Goal: Task Accomplishment & Management: Complete application form

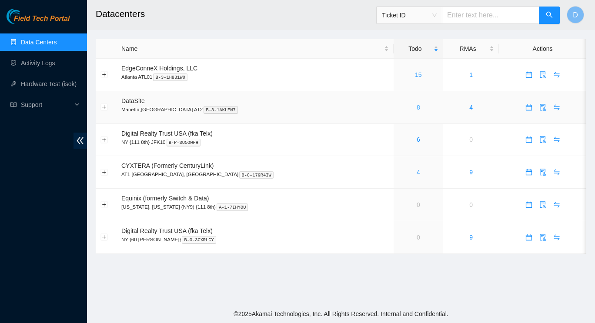
click at [416, 106] on link "8" at bounding box center [417, 107] width 3 height 7
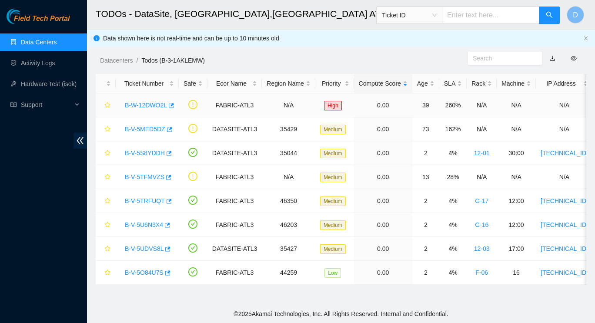
click at [155, 106] on link "B-W-12DWO2L" at bounding box center [146, 105] width 42 height 7
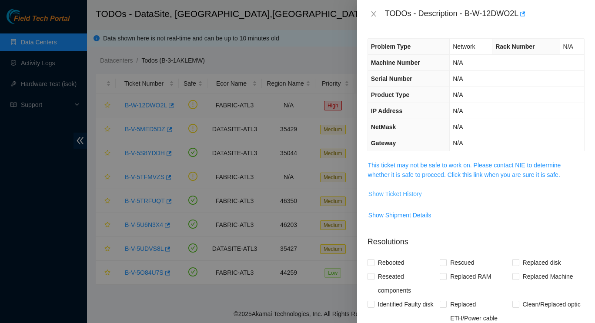
click at [398, 197] on span "Show Ticket History" at bounding box center [394, 194] width 53 height 10
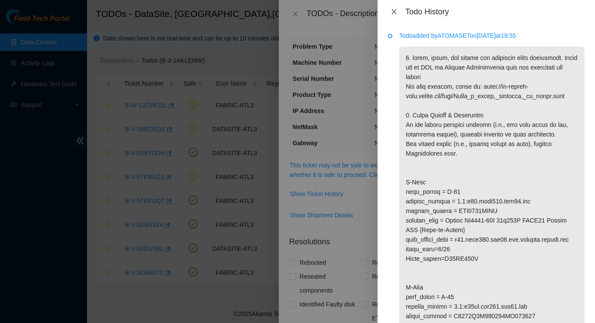
click at [392, 11] on icon "close" at bounding box center [393, 11] width 7 height 7
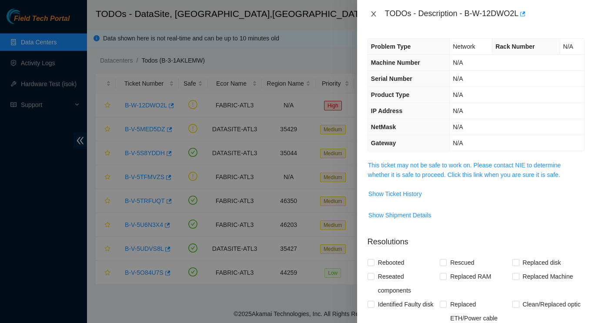
click at [376, 14] on icon "close" at bounding box center [373, 13] width 7 height 7
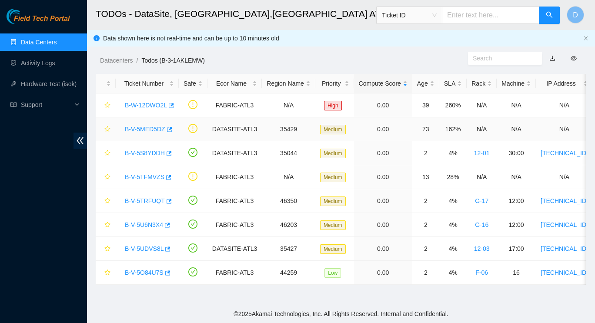
click at [148, 127] on link "B-V-5MED5DZ" at bounding box center [145, 129] width 40 height 7
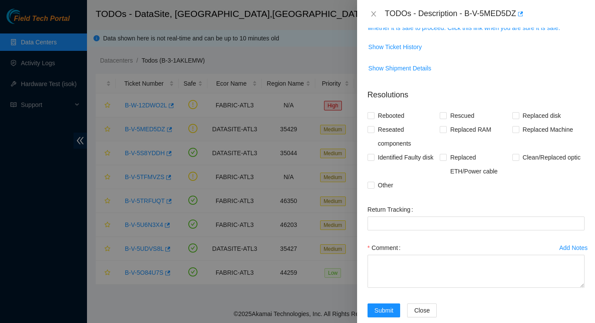
scroll to position [162, 0]
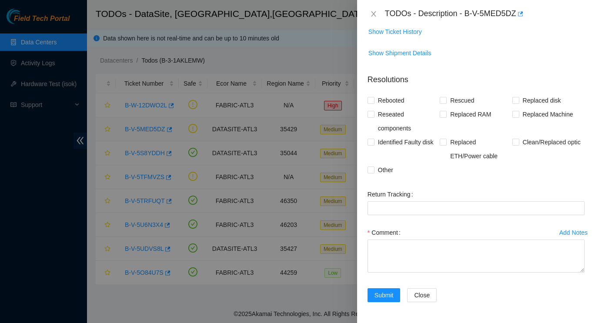
click at [11, 230] on div at bounding box center [297, 161] width 595 height 323
click at [371, 16] on icon "close" at bounding box center [373, 13] width 7 height 7
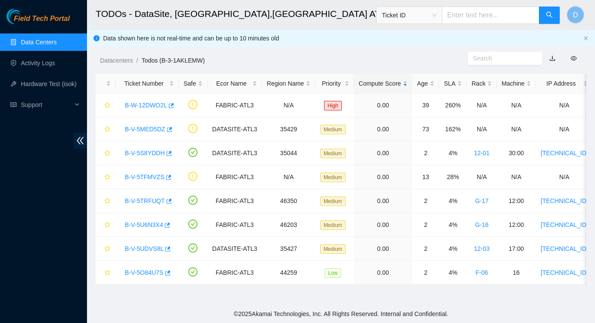
scroll to position [200, 0]
click at [136, 178] on link "B-V-5TFMVZS" at bounding box center [145, 176] width 40 height 7
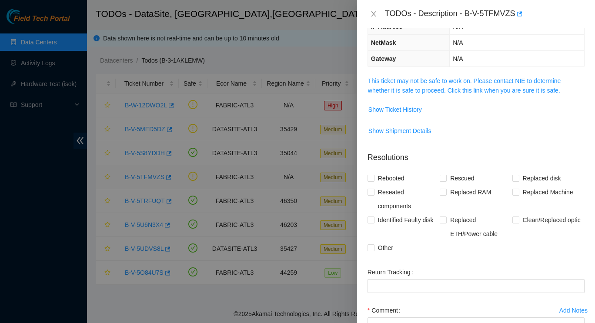
scroll to position [0, 0]
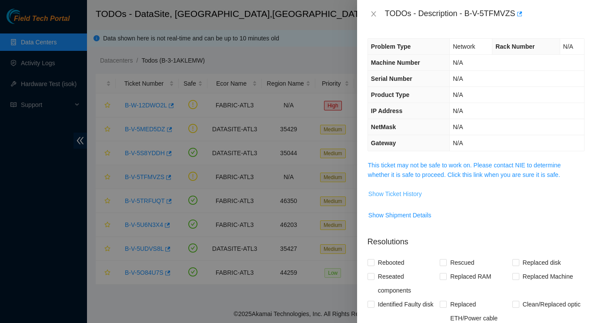
click at [392, 196] on span "Show Ticket History" at bounding box center [394, 194] width 53 height 10
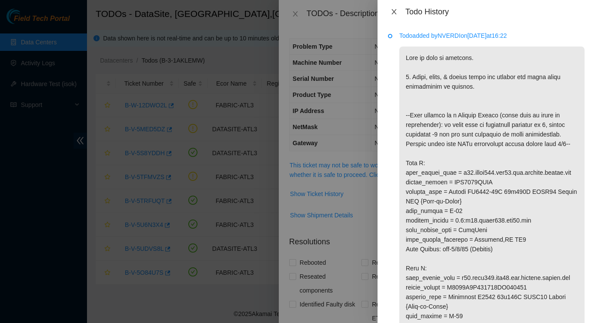
click at [392, 10] on icon "close" at bounding box center [393, 11] width 5 height 5
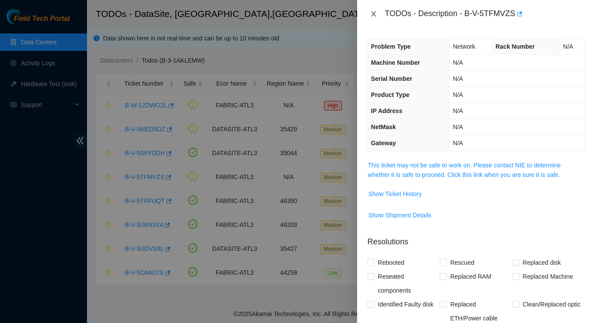
click at [375, 16] on icon "close" at bounding box center [373, 13] width 7 height 7
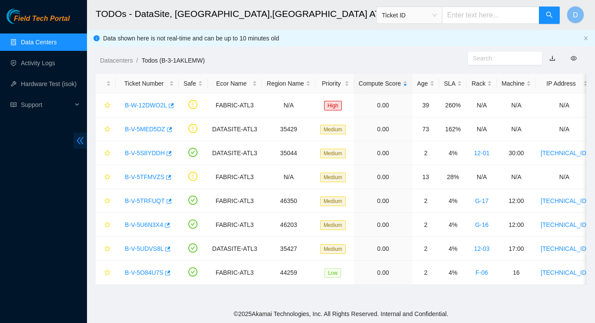
click at [83, 144] on icon "double-left" at bounding box center [80, 140] width 7 height 7
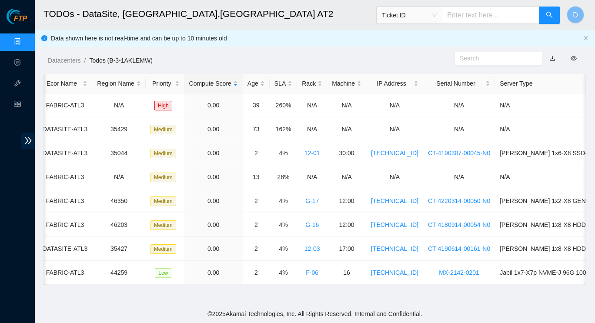
scroll to position [0, 150]
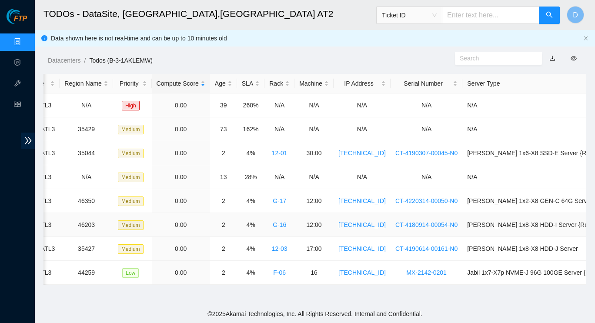
click at [273, 226] on link "G-16" at bounding box center [279, 224] width 13 height 7
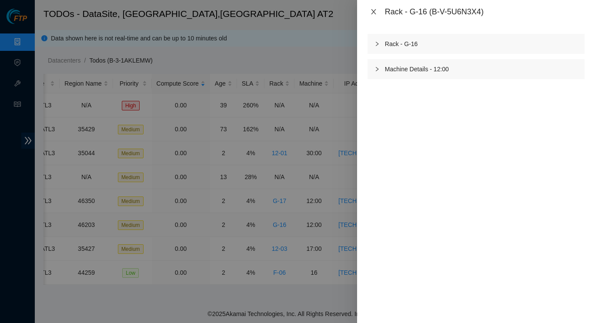
click at [372, 12] on icon "close" at bounding box center [373, 11] width 7 height 7
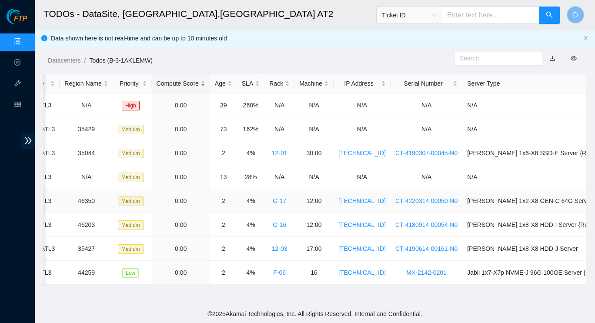
click at [273, 199] on link "G-17" at bounding box center [279, 200] width 13 height 7
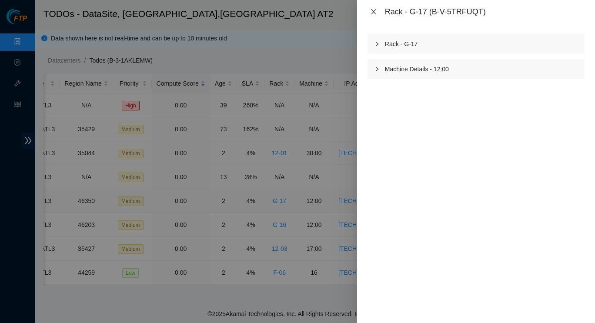
click at [373, 12] on icon "close" at bounding box center [373, 11] width 5 height 5
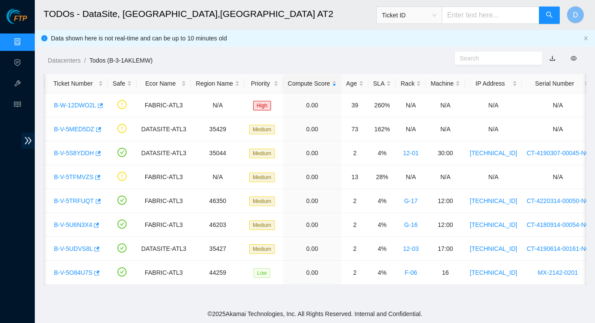
scroll to position [0, 0]
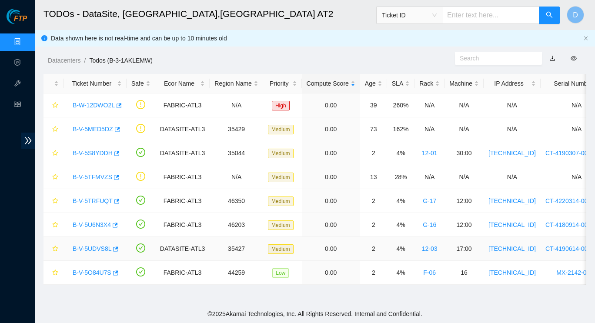
click at [92, 250] on link "B-V-5UDVS8L" at bounding box center [92, 248] width 39 height 7
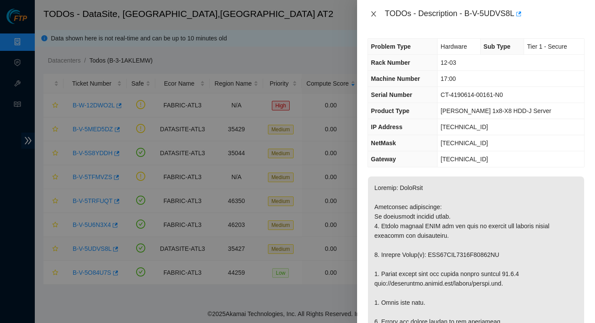
click at [371, 13] on icon "close" at bounding box center [373, 13] width 7 height 7
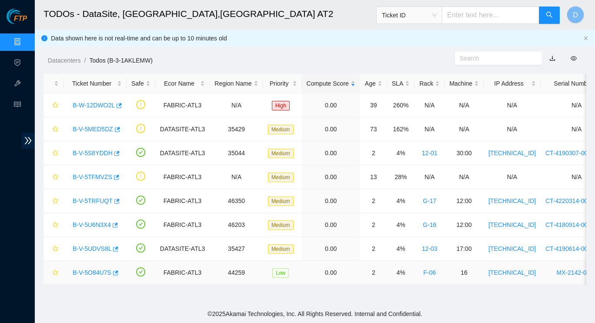
click at [92, 271] on link "B-V-5O84U7S" at bounding box center [92, 272] width 39 height 7
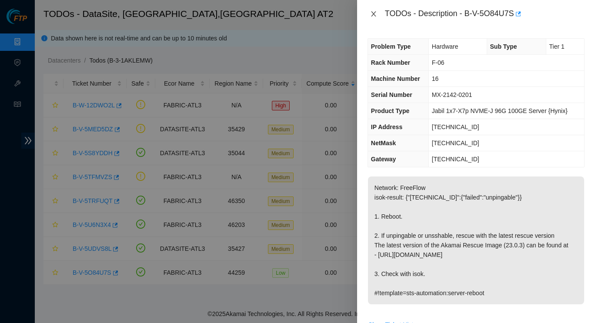
click at [372, 15] on icon "close" at bounding box center [373, 13] width 5 height 5
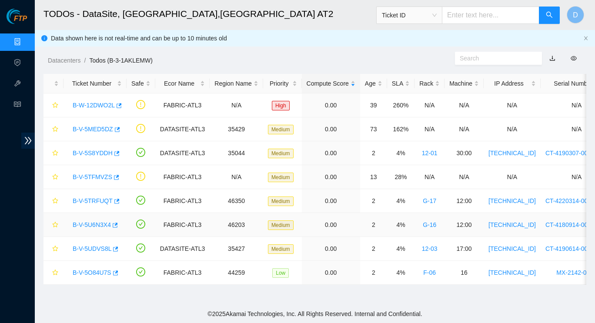
click at [94, 228] on link "B-V-5U6N3X4" at bounding box center [92, 224] width 38 height 7
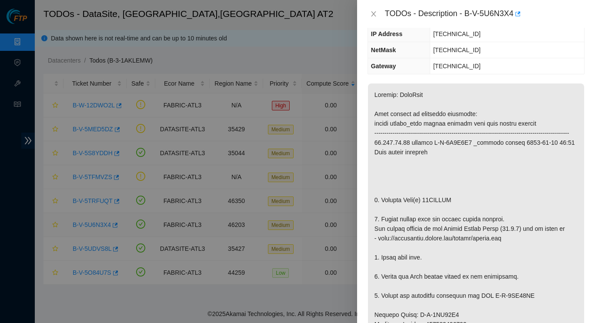
scroll to position [94, 0]
click at [373, 12] on icon "close" at bounding box center [373, 13] width 7 height 7
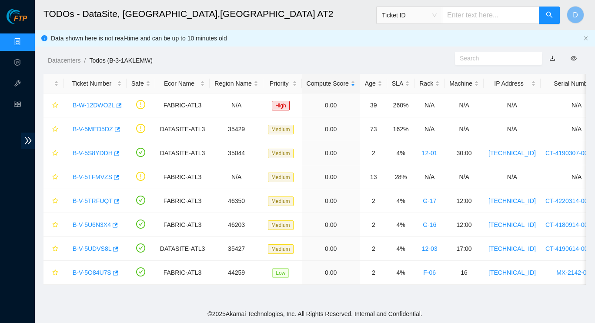
scroll to position [132, 0]
click at [95, 203] on link "B-V-5TRFUQT" at bounding box center [93, 200] width 40 height 7
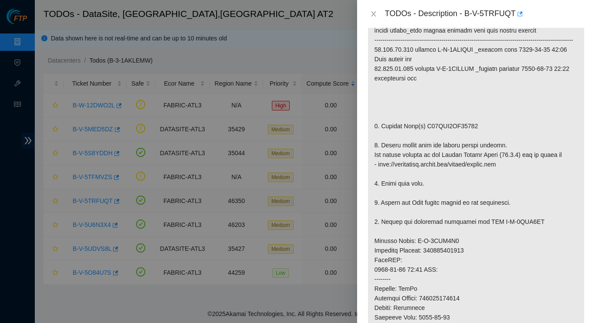
scroll to position [186, 0]
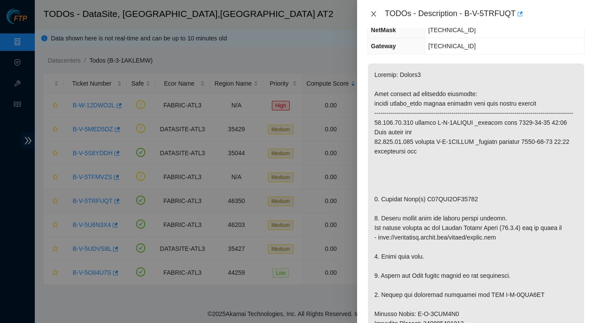
click at [374, 13] on icon "close" at bounding box center [373, 13] width 7 height 7
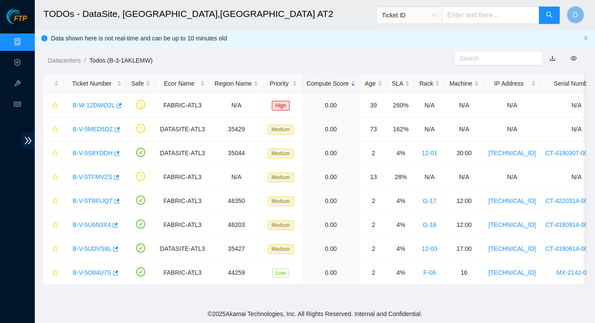
scroll to position [151, 0]
click at [93, 131] on link "B-V-5MED5DZ" at bounding box center [93, 129] width 40 height 7
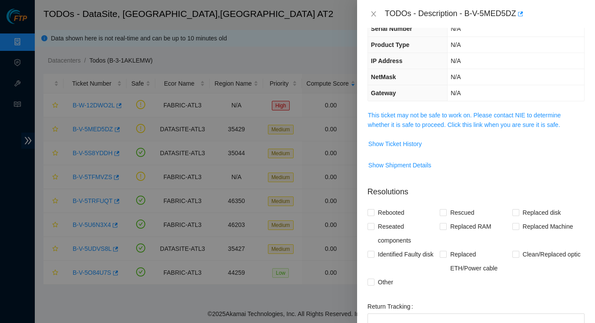
scroll to position [0, 0]
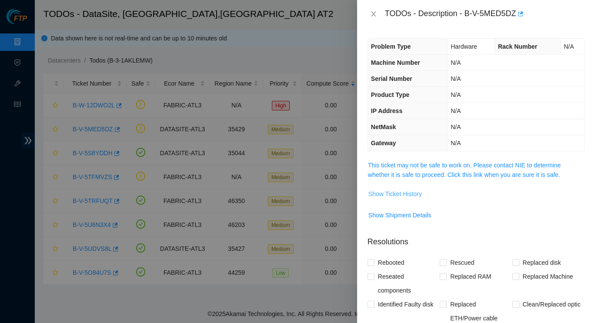
click at [391, 194] on span "Show Ticket History" at bounding box center [394, 194] width 53 height 10
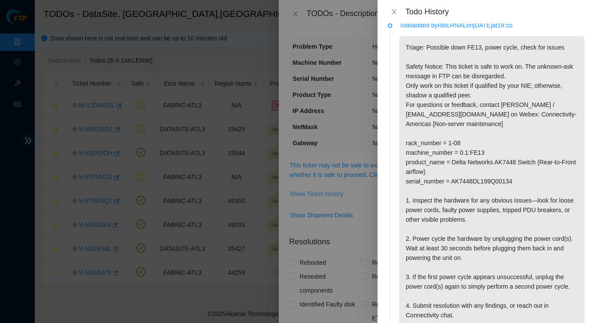
scroll to position [10, 0]
click at [392, 11] on icon "close" at bounding box center [393, 11] width 7 height 7
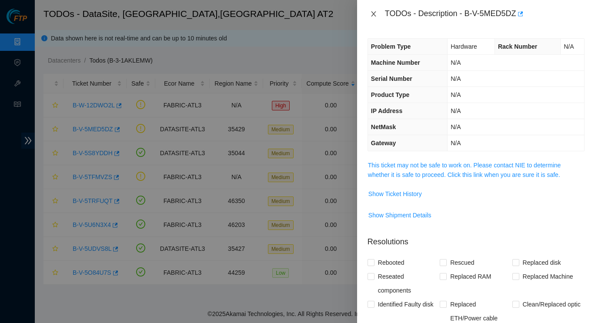
click at [367, 11] on button "Close" at bounding box center [373, 14] width 12 height 8
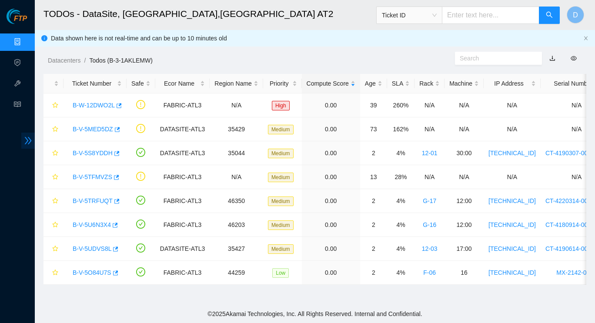
click at [25, 138] on icon "double-right" at bounding box center [28, 140] width 7 height 7
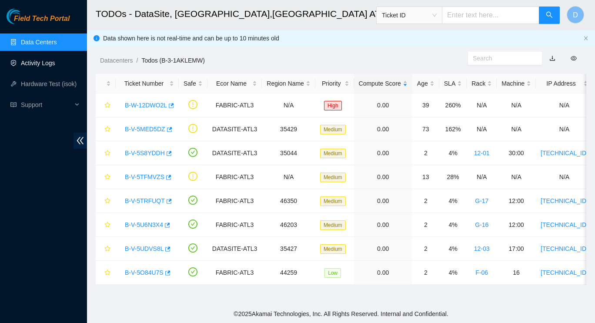
click at [31, 63] on link "Activity Logs" at bounding box center [38, 63] width 34 height 7
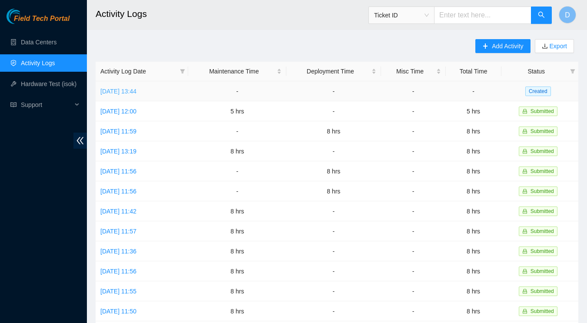
click at [136, 92] on link "[DATE] 13:44" at bounding box center [118, 91] width 36 height 7
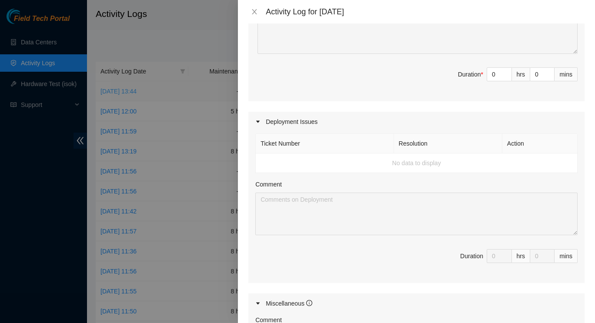
scroll to position [227, 0]
click at [447, 162] on td "No data to display" at bounding box center [417, 163] width 322 height 20
click at [460, 157] on td "No data to display" at bounding box center [417, 163] width 322 height 20
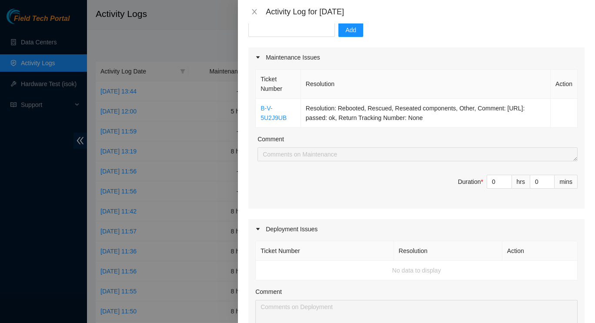
scroll to position [90, 0]
click at [490, 183] on input "0" at bounding box center [499, 182] width 24 height 13
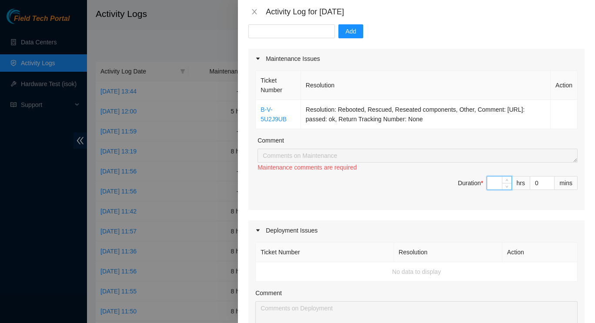
type input "8"
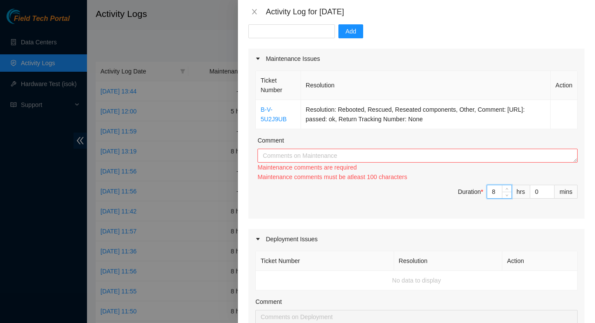
type input "8"
paste textarea "Continued pod 4 rack normalization project. removing all existing dac and fiber…"
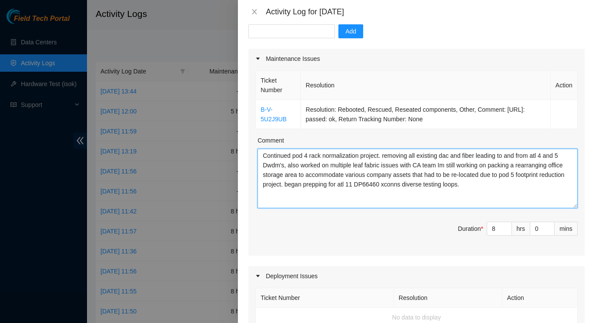
scroll to position [0, 0]
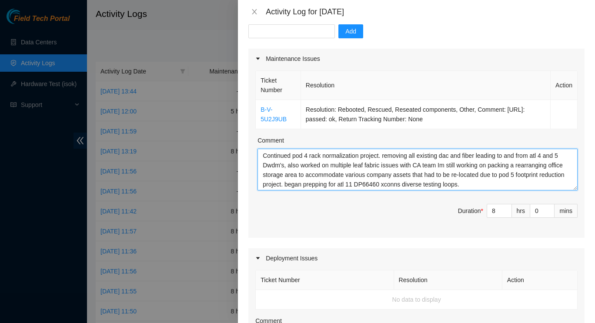
click at [330, 185] on textarea "Continued pod 4 rack normalization project. removing all existing dac and fiber…" at bounding box center [417, 170] width 320 height 42
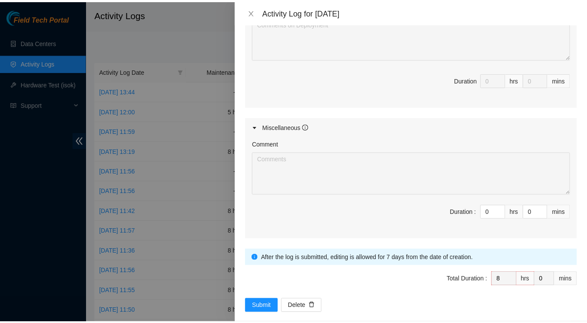
scroll to position [412, 0]
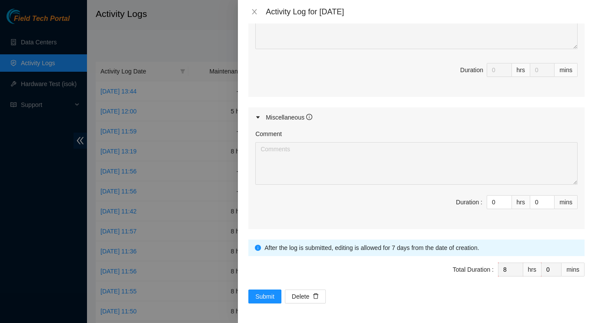
type textarea "Continued pod 4 rack normalization project. removing all existing dac and fiber…"
click at [260, 293] on span "Submit" at bounding box center [264, 297] width 19 height 10
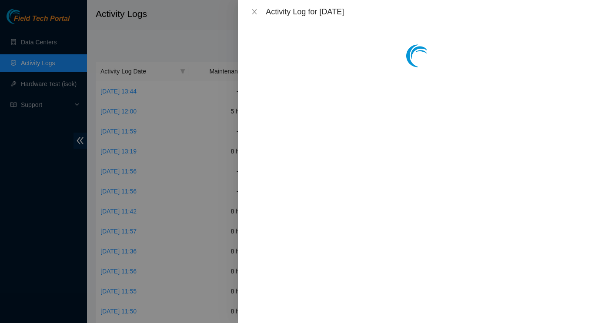
scroll to position [0, 0]
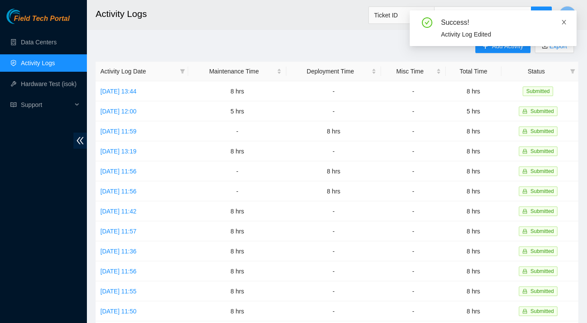
click at [563, 24] on icon "close" at bounding box center [564, 22] width 6 height 6
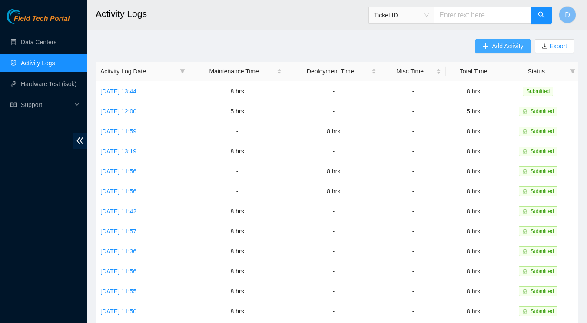
click at [515, 44] on span "Add Activity" at bounding box center [507, 46] width 31 height 10
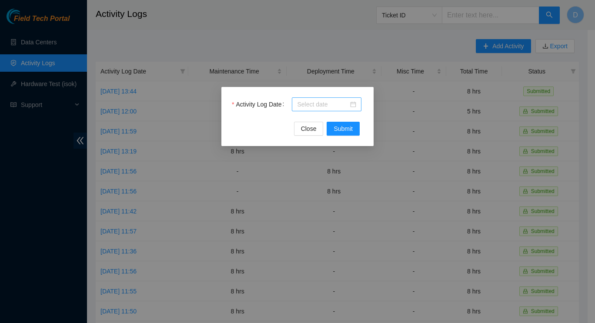
click at [347, 103] on input "Activity Log Date" at bounding box center [322, 105] width 51 height 10
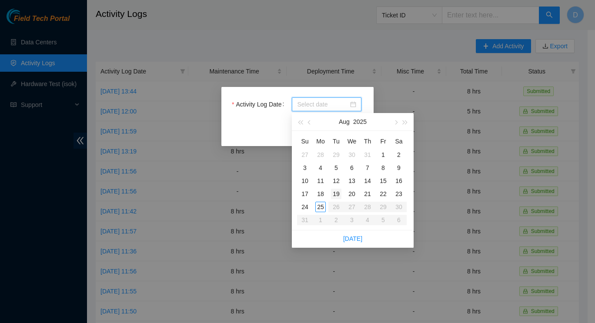
click at [336, 193] on div "19" at bounding box center [336, 194] width 10 height 10
type input "[DATE]"
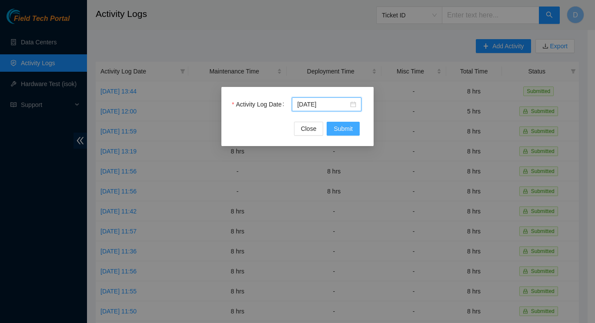
click at [349, 128] on span "Submit" at bounding box center [342, 129] width 19 height 10
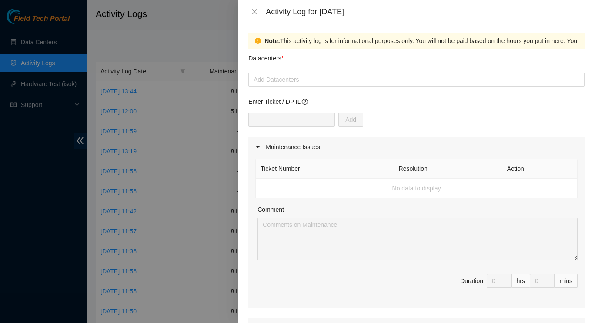
scroll to position [2, 0]
click at [551, 75] on div at bounding box center [416, 79] width 332 height 10
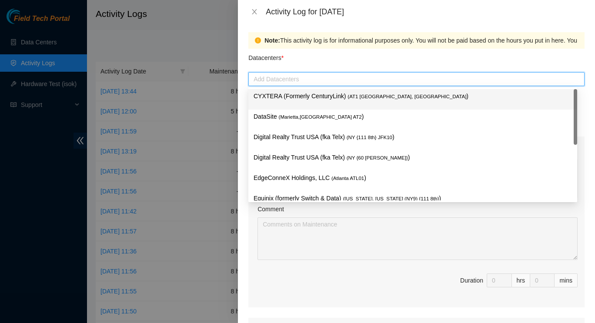
click at [298, 113] on p "DataSite ( Marietta,[GEOGRAPHIC_DATA] AT2 )" at bounding box center [412, 117] width 318 height 10
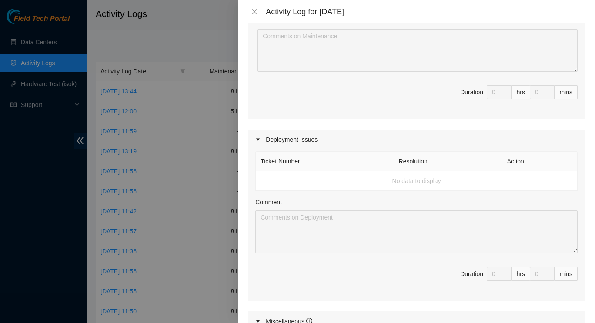
scroll to position [200, 0]
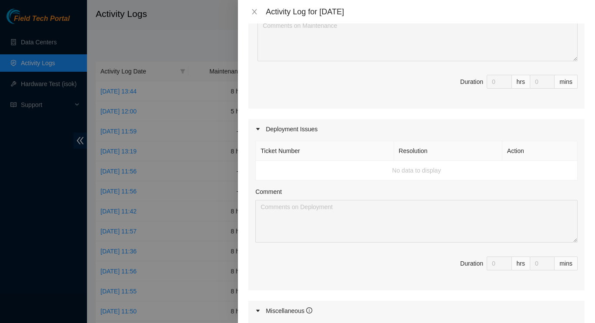
click at [535, 174] on td "No data to display" at bounding box center [417, 171] width 322 height 20
click at [530, 166] on td "No data to display" at bounding box center [417, 171] width 322 height 20
click at [321, 174] on td "No data to display" at bounding box center [417, 171] width 322 height 20
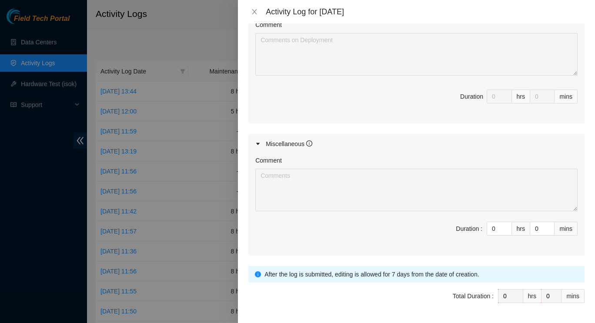
scroll to position [369, 0]
click at [492, 228] on input "0" at bounding box center [499, 227] width 24 height 13
type input "8"
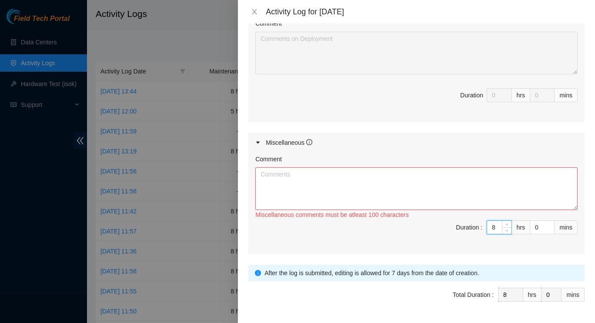
type input "8"
click at [392, 176] on textarea "Comment" at bounding box center [416, 188] width 322 height 43
paste textarea "Continued pod 4 rack normalization project. removing all existing dac and fiber…"
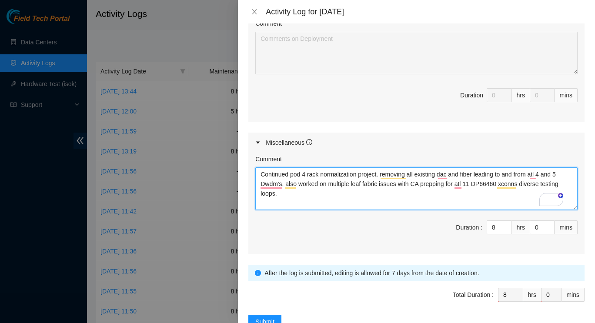
scroll to position [401, 0]
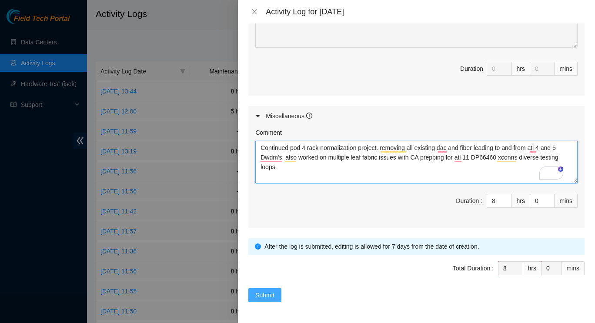
type textarea "Continued pod 4 rack normalization project. removing all existing dac and fiber…"
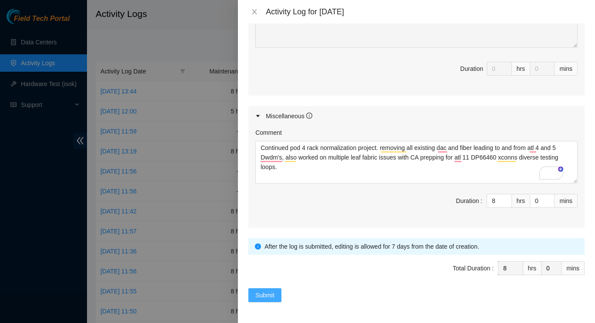
click at [259, 290] on span "Submit" at bounding box center [264, 295] width 19 height 10
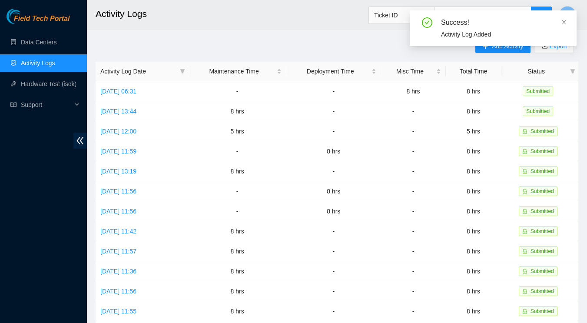
click at [515, 47] on div "Success! Activity Log Added" at bounding box center [493, 31] width 167 height 43
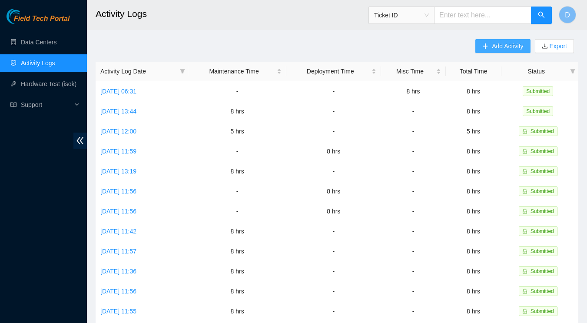
click at [499, 48] on span "Add Activity" at bounding box center [507, 46] width 31 height 10
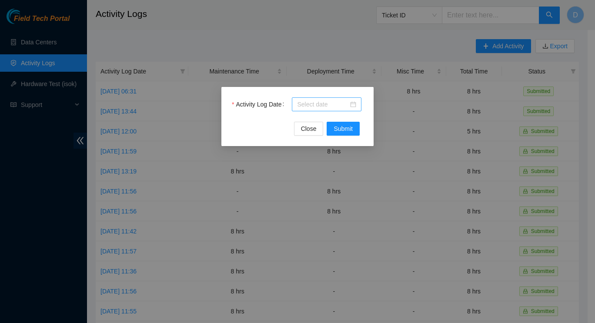
click at [340, 105] on input "Activity Log Date" at bounding box center [322, 105] width 51 height 10
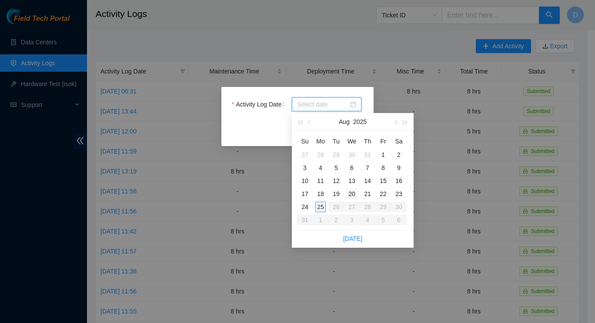
click at [349, 193] on div "20" at bounding box center [351, 194] width 10 height 10
type input "[DATE]"
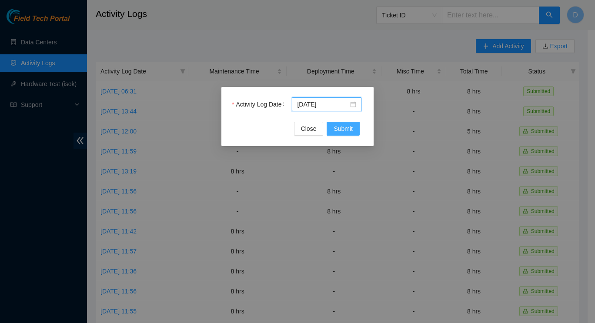
click at [342, 127] on span "Submit" at bounding box center [342, 129] width 19 height 10
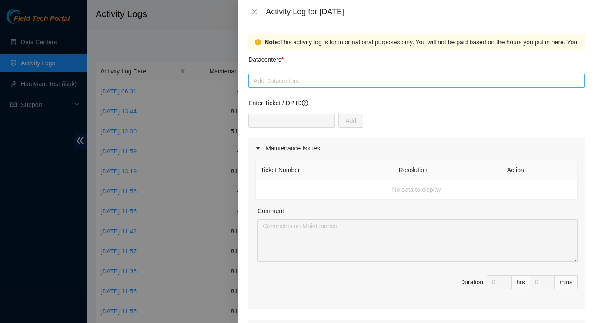
click at [538, 81] on div at bounding box center [416, 81] width 332 height 10
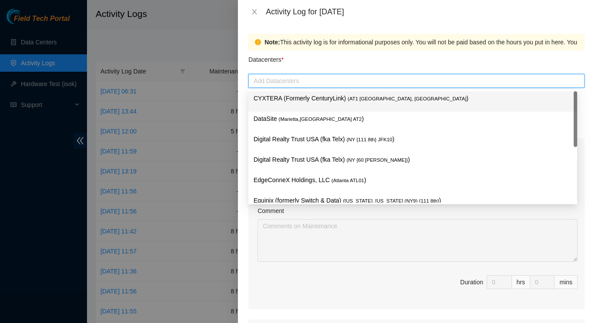
click at [299, 117] on span "( Marietta,[GEOGRAPHIC_DATA] AT2" at bounding box center [320, 118] width 83 height 5
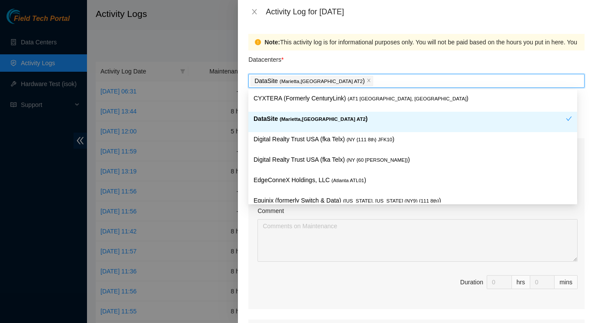
click at [522, 117] on p "DataSite ( Marietta,[GEOGRAPHIC_DATA] AT2 )" at bounding box center [409, 119] width 312 height 10
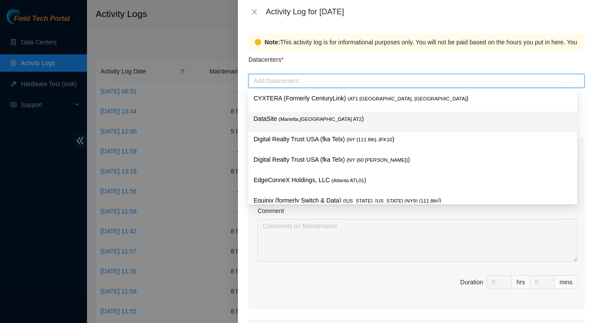
click at [299, 121] on span "( Marietta,[GEOGRAPHIC_DATA] AT2" at bounding box center [320, 118] width 83 height 5
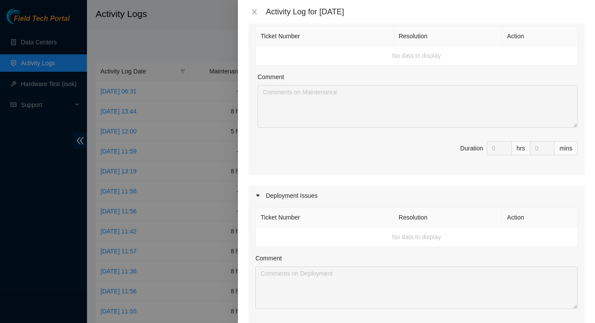
scroll to position [134, 0]
click at [533, 187] on div "Deployment Issues" at bounding box center [416, 195] width 336 height 20
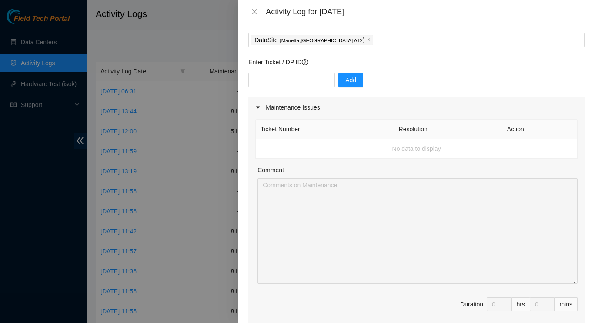
scroll to position [42, 0]
click at [286, 82] on input "text" at bounding box center [291, 79] width 86 height 14
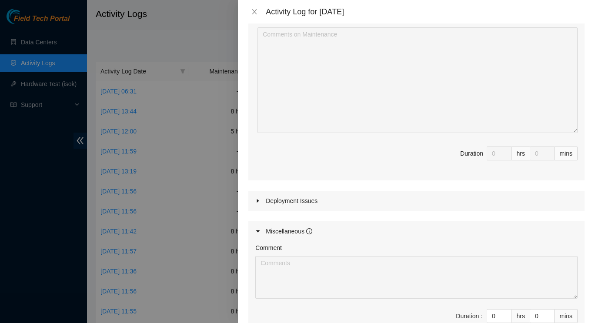
scroll to position [194, 0]
click at [254, 200] on div "Deployment Issues" at bounding box center [416, 198] width 336 height 20
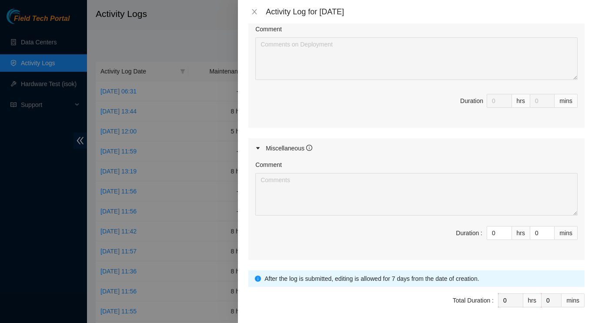
scroll to position [434, 0]
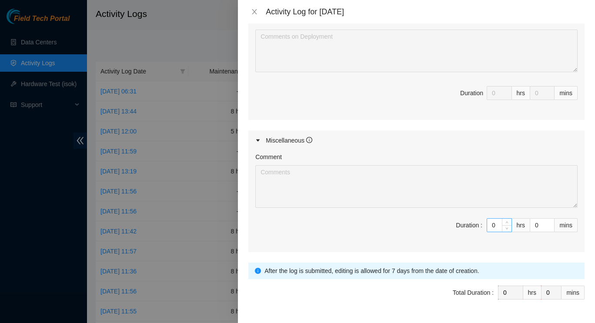
click at [490, 223] on input "0" at bounding box center [499, 225] width 24 height 13
click at [306, 134] on div "Miscellaneous" at bounding box center [416, 140] width 336 height 20
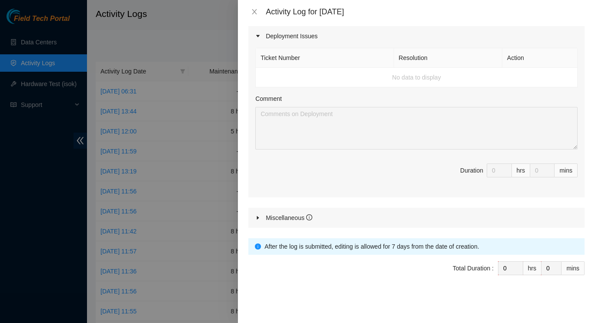
scroll to position [356, 0]
click at [303, 220] on div "Miscellaneous" at bounding box center [289, 219] width 47 height 10
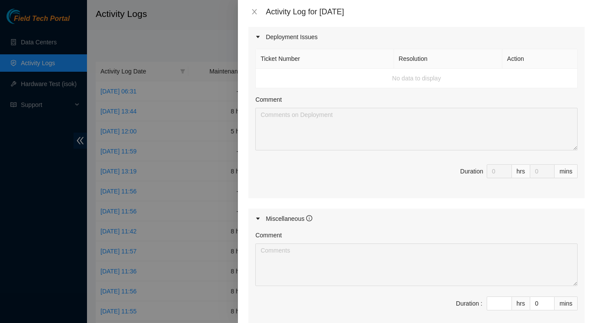
scroll to position [434, 0]
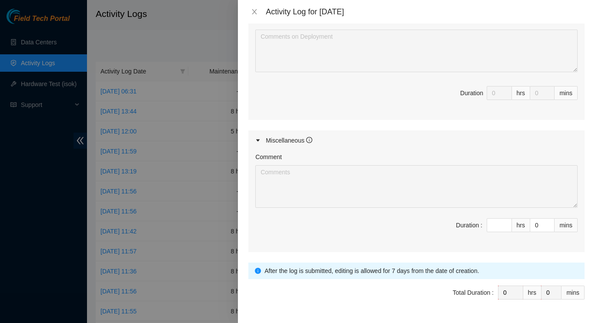
click at [312, 136] on div "Miscellaneous" at bounding box center [289, 141] width 47 height 10
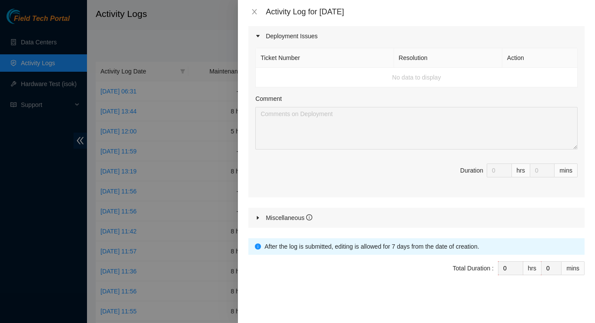
scroll to position [356, 0]
click at [307, 214] on div "Miscellaneous" at bounding box center [289, 219] width 47 height 10
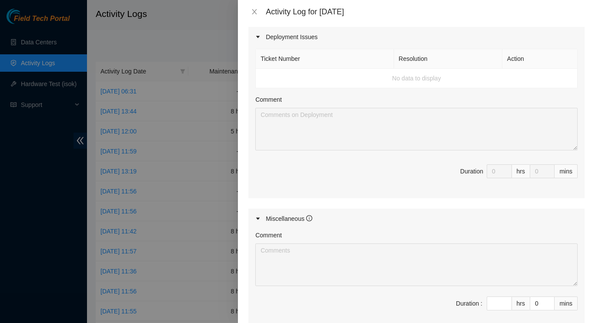
scroll to position [434, 0]
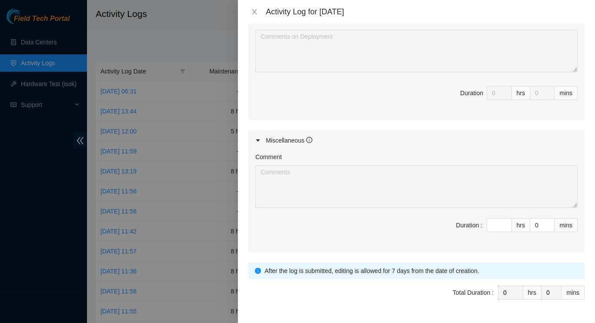
click at [307, 138] on icon "info-circle" at bounding box center [309, 140] width 6 height 6
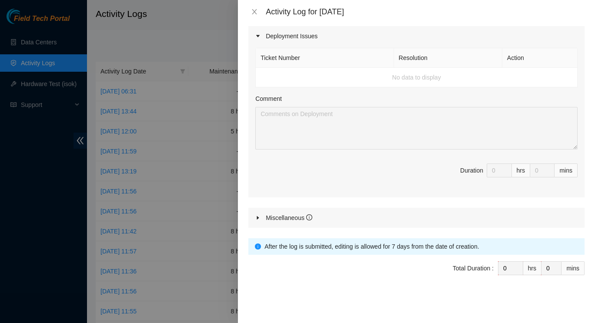
scroll to position [356, 0]
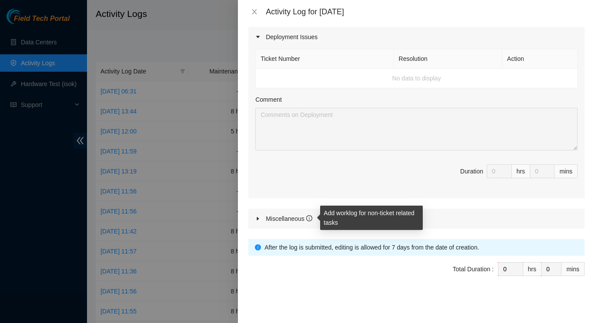
click at [533, 209] on div "Miscellaneous" at bounding box center [416, 219] width 336 height 20
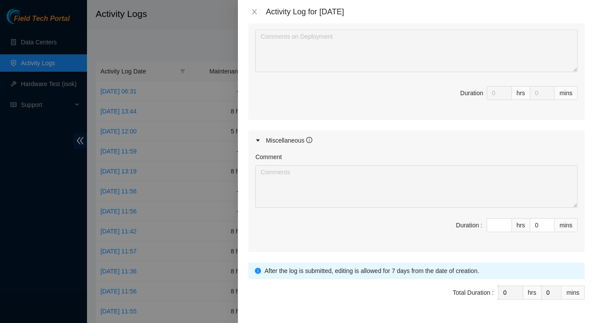
scroll to position [434, 0]
click at [492, 224] on input at bounding box center [499, 225] width 24 height 13
type input "8"
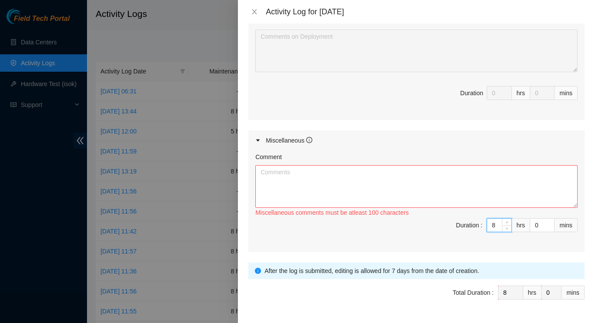
type input "8"
click at [336, 196] on textarea "Comment" at bounding box center [416, 186] width 322 height 43
paste textarea "Continued pod 4 rack normalization project. removing all existing dac and fiber…"
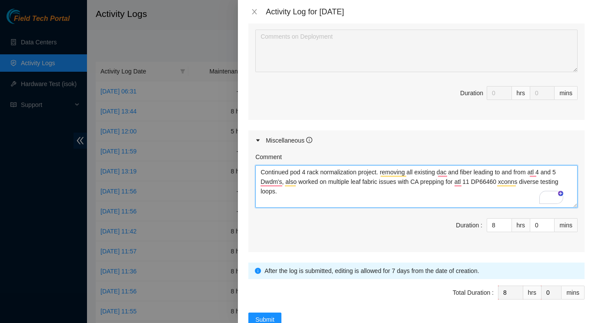
scroll to position [464, 0]
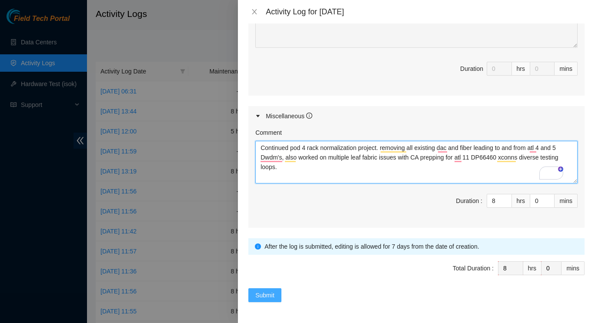
type textarea "Continued pod 4 rack normalization project. removing all existing dac and fiber…"
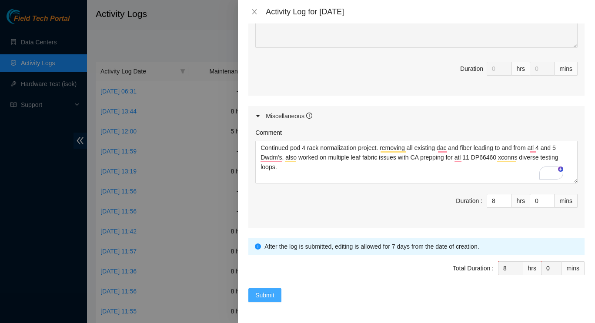
click at [264, 290] on span "Submit" at bounding box center [264, 295] width 19 height 10
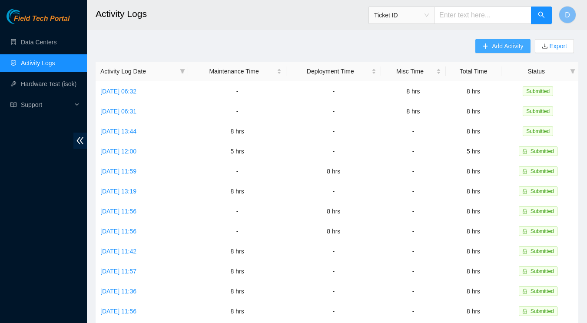
click at [503, 42] on span "Add Activity" at bounding box center [507, 46] width 31 height 10
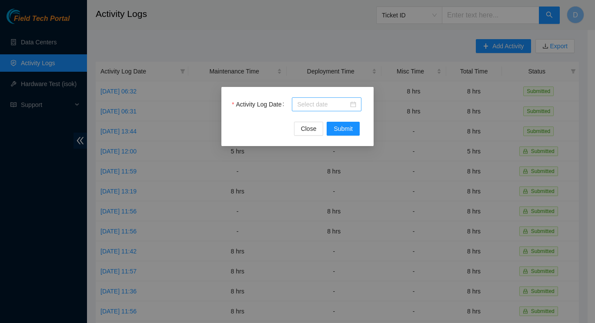
click at [348, 106] on input "Activity Log Date" at bounding box center [322, 105] width 51 height 10
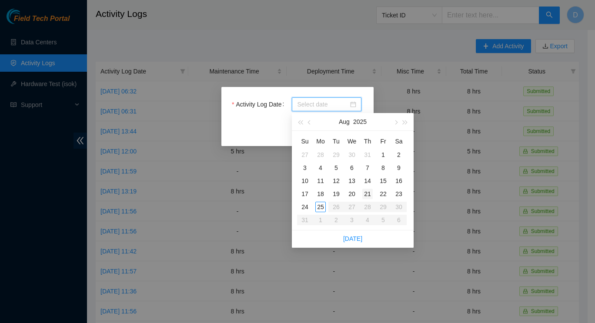
click at [365, 194] on div "21" at bounding box center [367, 194] width 10 height 10
type input "[DATE]"
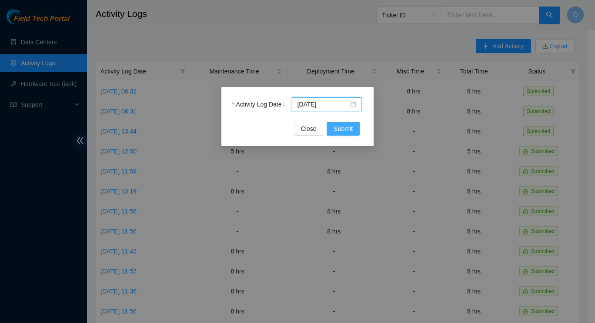
click at [346, 129] on span "Submit" at bounding box center [342, 129] width 19 height 10
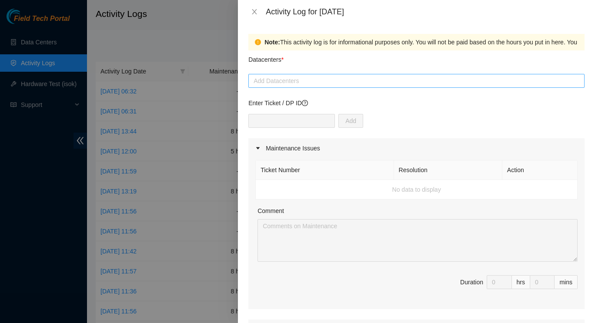
click at [465, 76] on div at bounding box center [416, 81] width 332 height 10
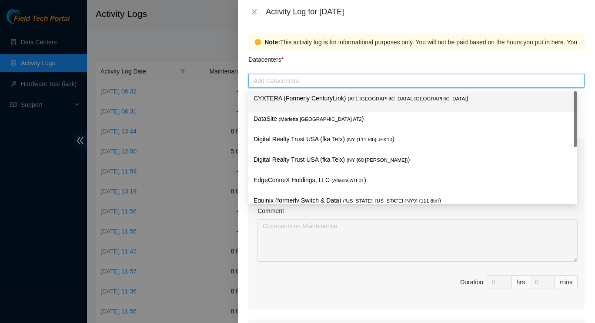
click at [309, 120] on span "( Marietta,[GEOGRAPHIC_DATA] AT2" at bounding box center [320, 118] width 83 height 5
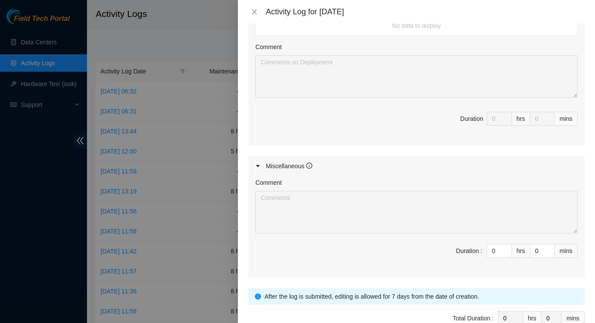
scroll to position [346, 0]
click at [488, 253] on input "0" at bounding box center [499, 250] width 24 height 13
click at [163, 34] on div at bounding box center [297, 161] width 595 height 323
click at [494, 248] on input "0" at bounding box center [499, 250] width 24 height 13
type input "08"
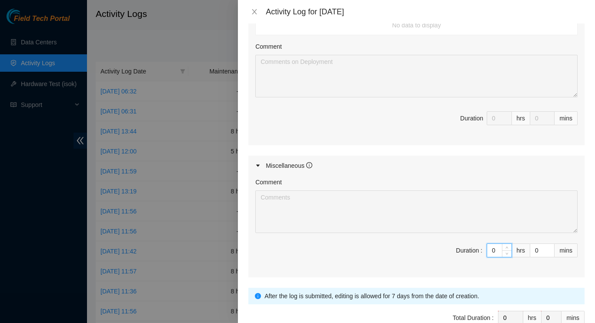
type input "8"
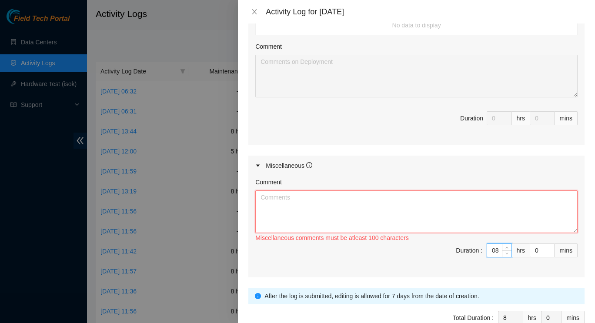
click at [351, 211] on textarea "Comment" at bounding box center [416, 211] width 322 height 43
type input "8"
paste textarea "Continued pod 4 rack normalization project. removing all existing dac and fiber…"
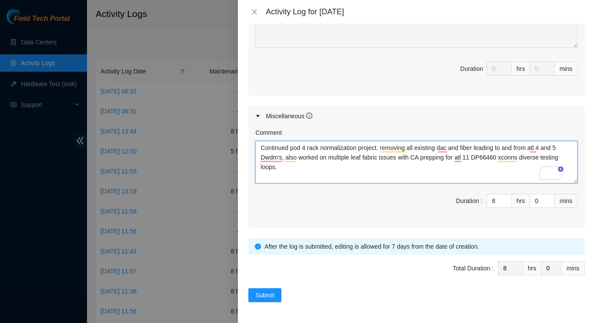
scroll to position [401, 0]
type textarea "Continued pod 4 rack normalization project. removing all existing dac and fiber…"
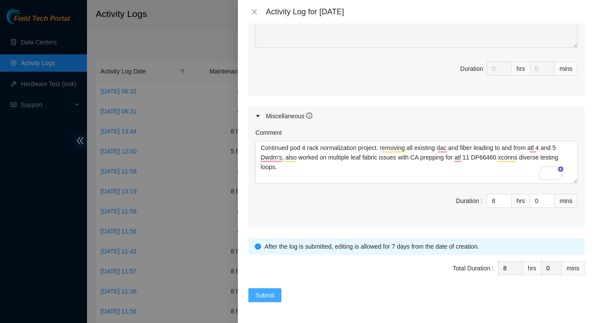
click at [266, 290] on span "Submit" at bounding box center [264, 295] width 19 height 10
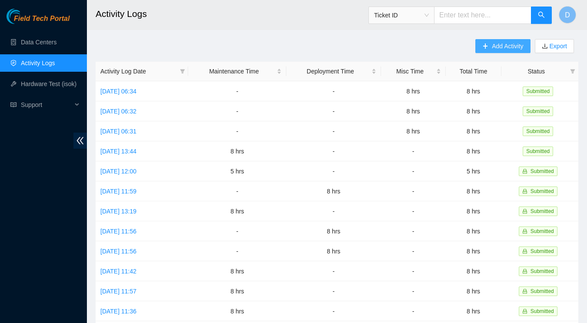
click at [508, 50] on span "Add Activity" at bounding box center [507, 46] width 31 height 10
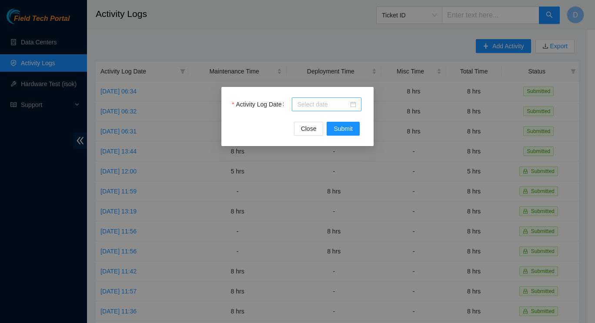
click at [345, 103] on input "Activity Log Date" at bounding box center [322, 105] width 51 height 10
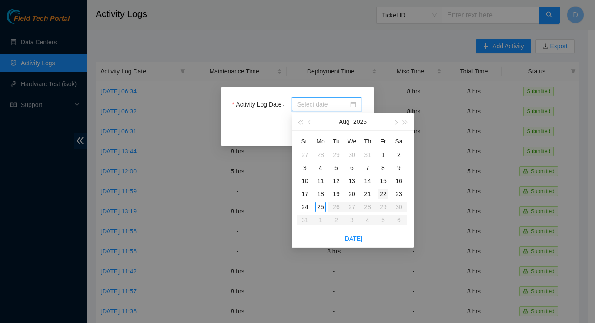
click at [382, 197] on div "22" at bounding box center [383, 194] width 10 height 10
type input "[DATE]"
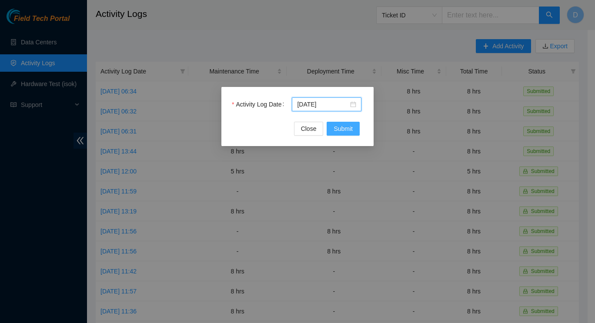
click at [340, 129] on span "Submit" at bounding box center [342, 129] width 19 height 10
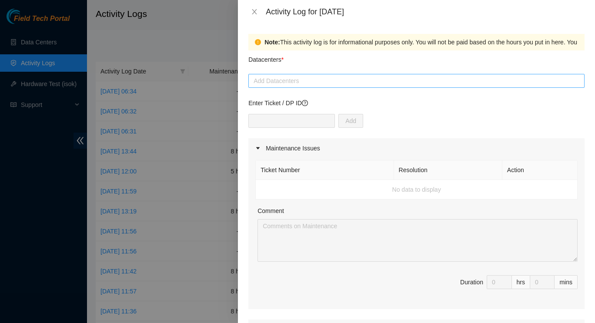
click at [434, 79] on div at bounding box center [416, 81] width 332 height 10
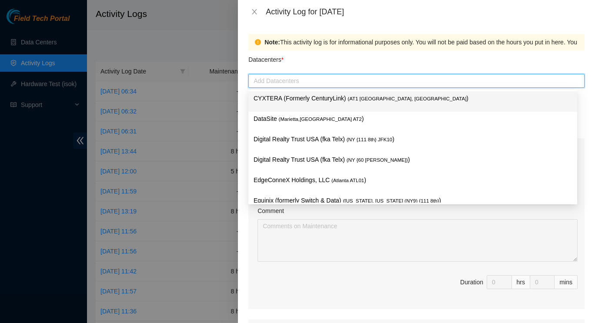
click at [305, 123] on p "DataSite ( Marietta,[GEOGRAPHIC_DATA] AT2 )" at bounding box center [412, 119] width 318 height 10
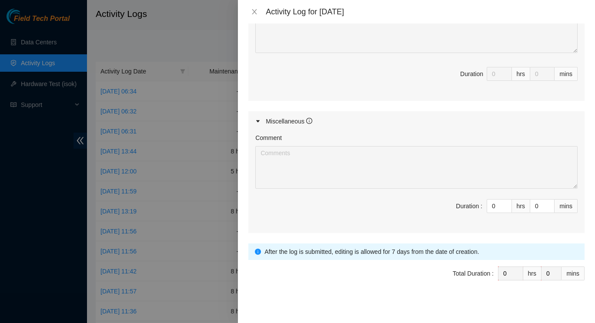
scroll to position [394, 0]
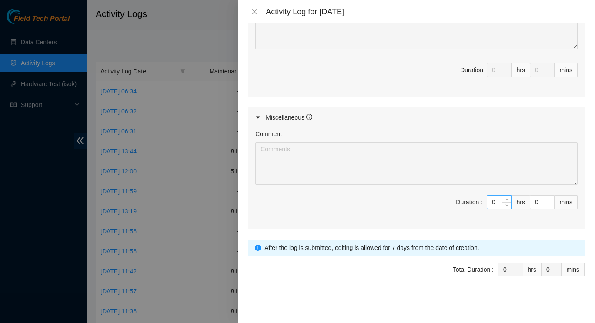
click at [490, 203] on input "0" at bounding box center [499, 202] width 24 height 13
type input "8"
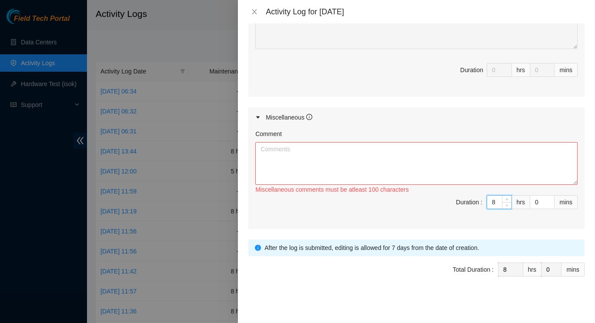
type input "8"
click at [409, 152] on textarea "Comment" at bounding box center [416, 163] width 322 height 43
paste textarea "Continued pod 4 rack normalization project. removing all existing dac and fiber…"
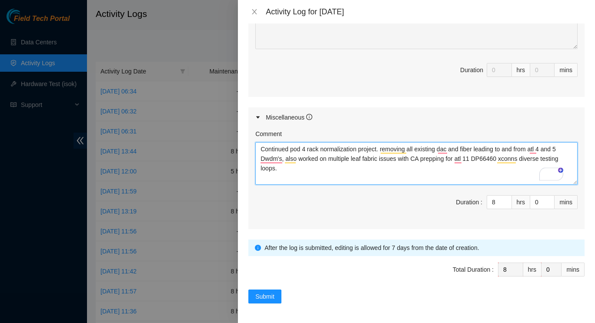
scroll to position [401, 0]
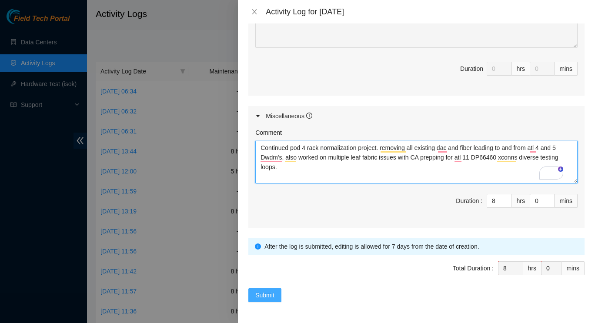
type textarea "Continued pod 4 rack normalization project. removing all existing dac and fiber…"
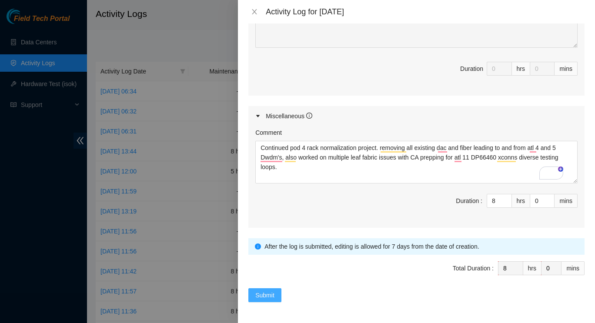
click at [263, 290] on span "Submit" at bounding box center [264, 295] width 19 height 10
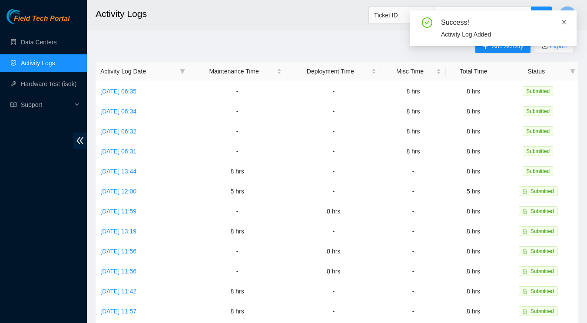
click at [562, 22] on icon "close" at bounding box center [564, 22] width 6 height 6
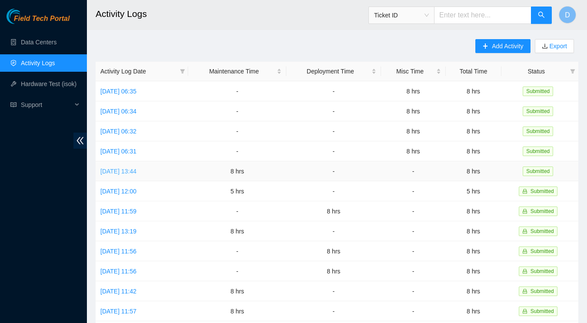
click at [113, 170] on link "[DATE] 13:44" at bounding box center [118, 171] width 36 height 7
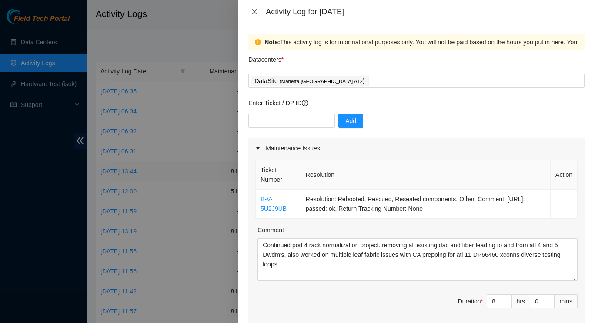
click at [254, 11] on icon "close" at bounding box center [254, 11] width 5 height 5
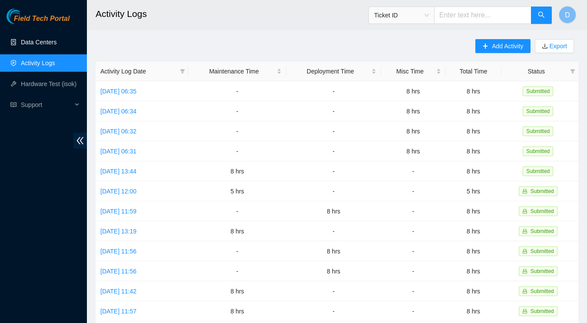
click at [37, 42] on link "Data Centers" at bounding box center [39, 42] width 36 height 7
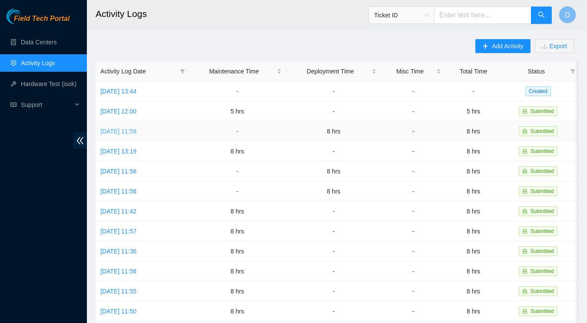
click at [116, 133] on link "[DATE] 11:59" at bounding box center [118, 131] width 36 height 7
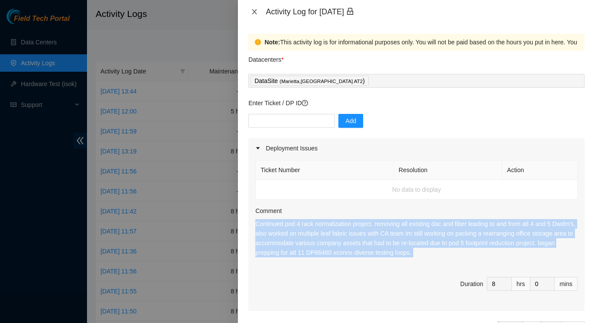
click at [252, 14] on icon "close" at bounding box center [254, 11] width 7 height 7
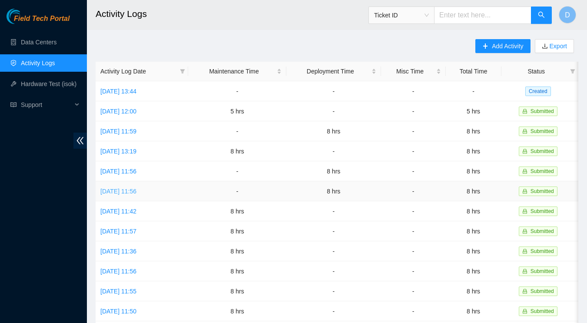
click at [115, 188] on link "[DATE] 11:56" at bounding box center [118, 191] width 36 height 7
